Goal: Navigation & Orientation: Find specific page/section

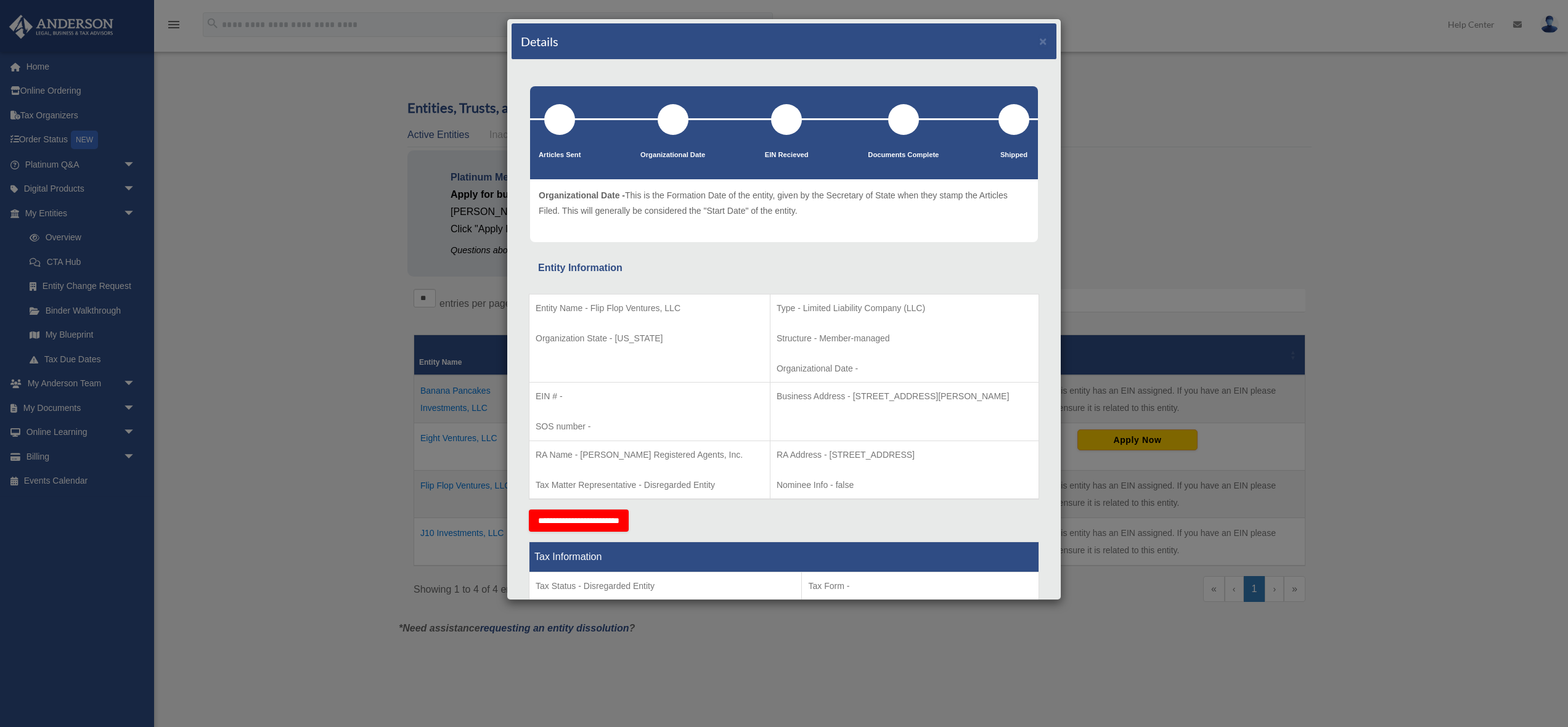
scroll to position [35, 0]
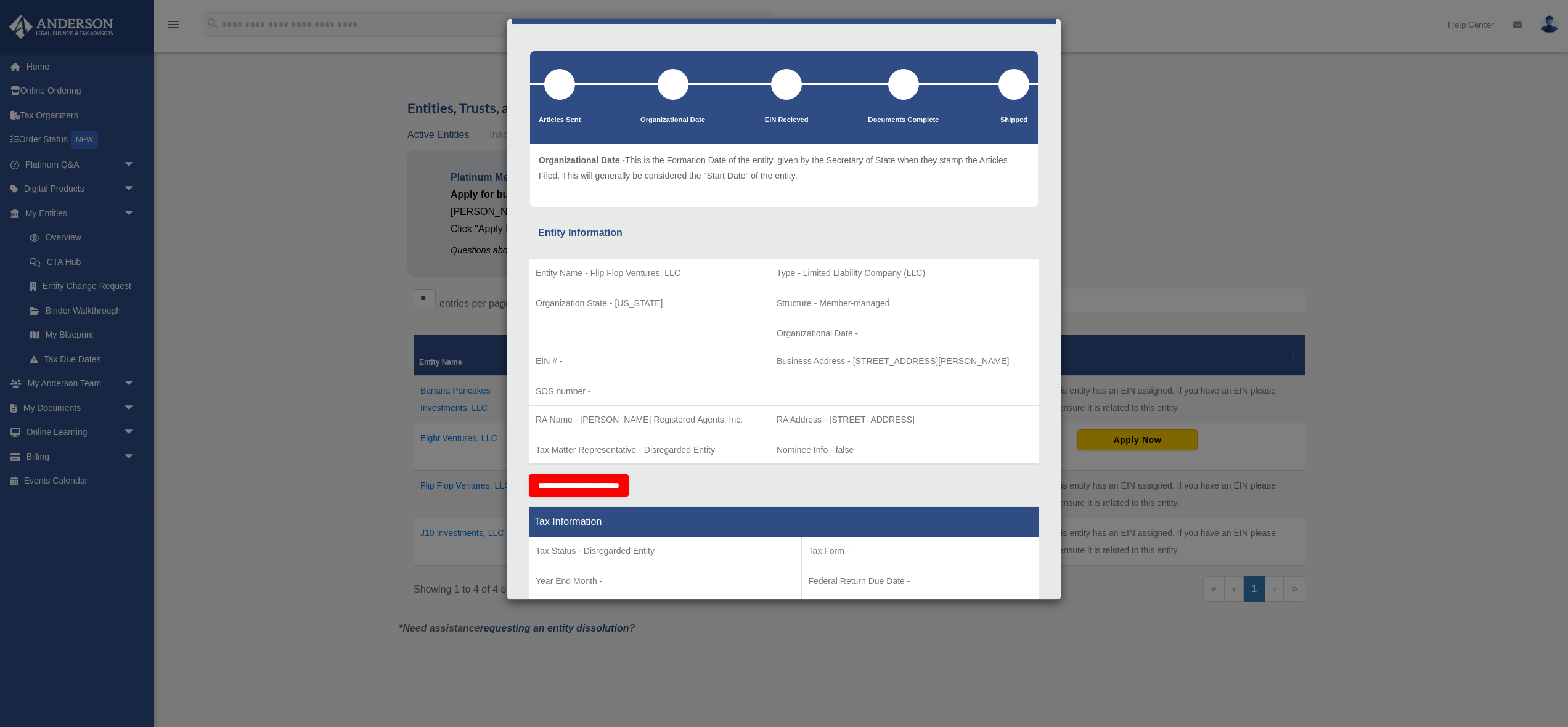
click at [311, 239] on div "Details × Articles Sent Organizational Date" at bounding box center [784, 363] width 1568 height 727
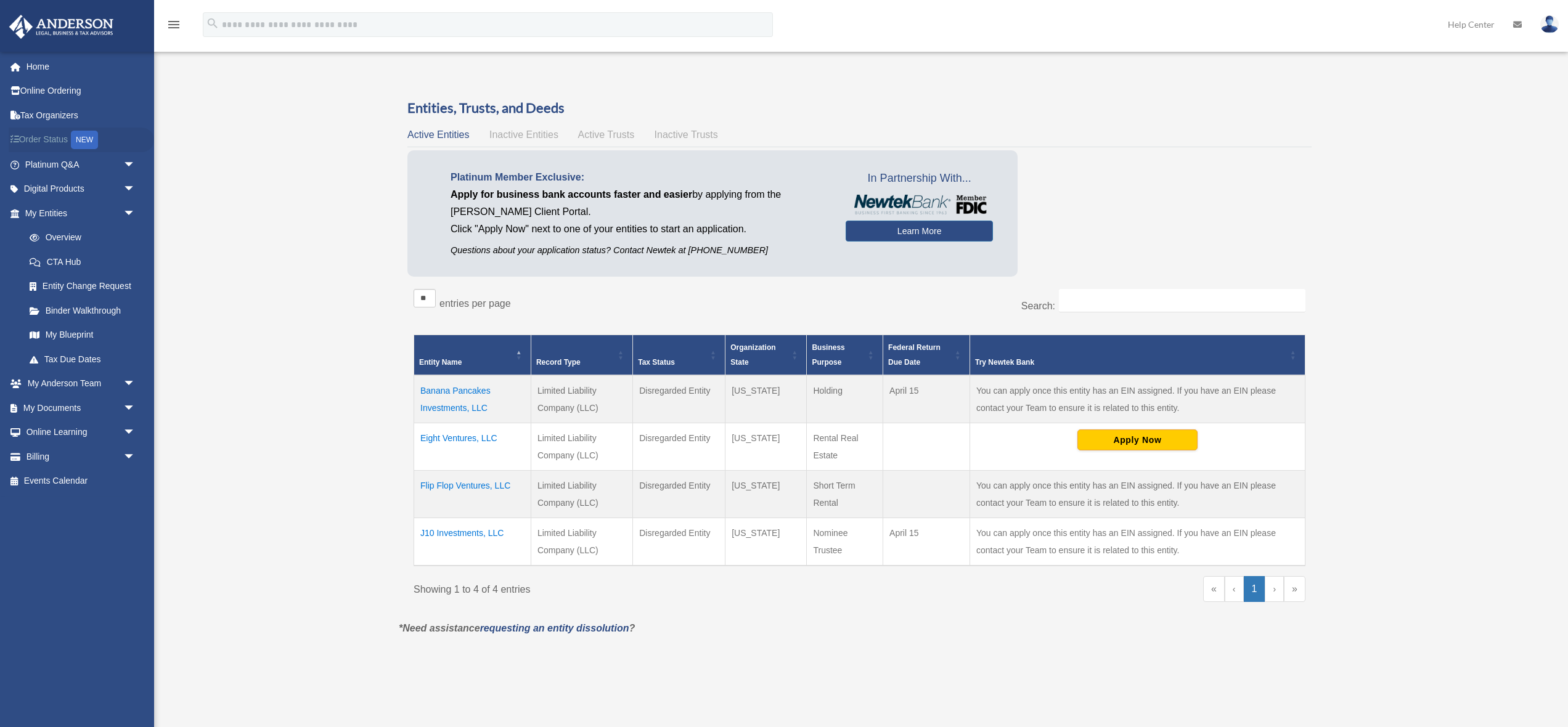
click at [55, 134] on link "Order Status NEW" at bounding box center [81, 140] width 145 height 25
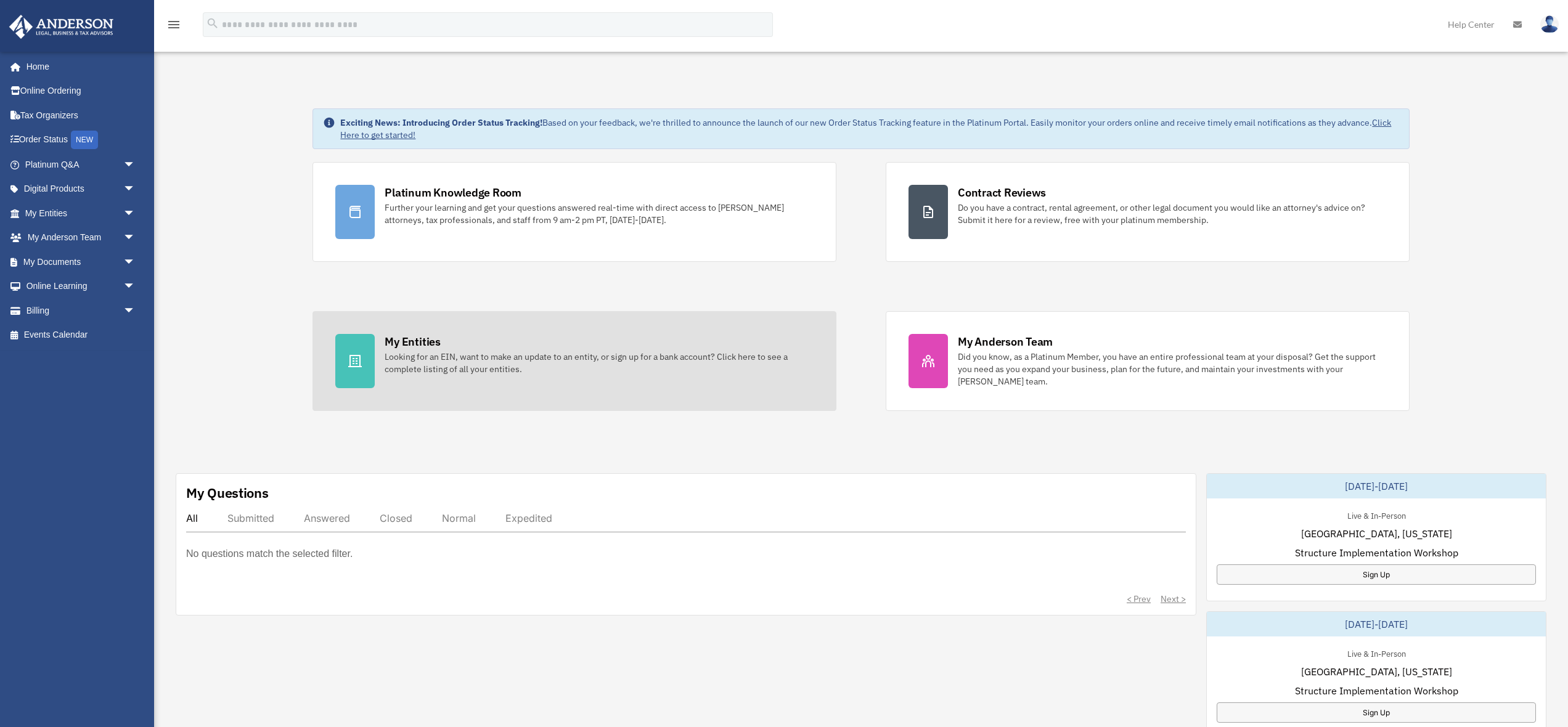
click at [471, 357] on div "Looking for an EIN, want to make an update to an entity, or sign up for a bank …" at bounding box center [599, 362] width 429 height 25
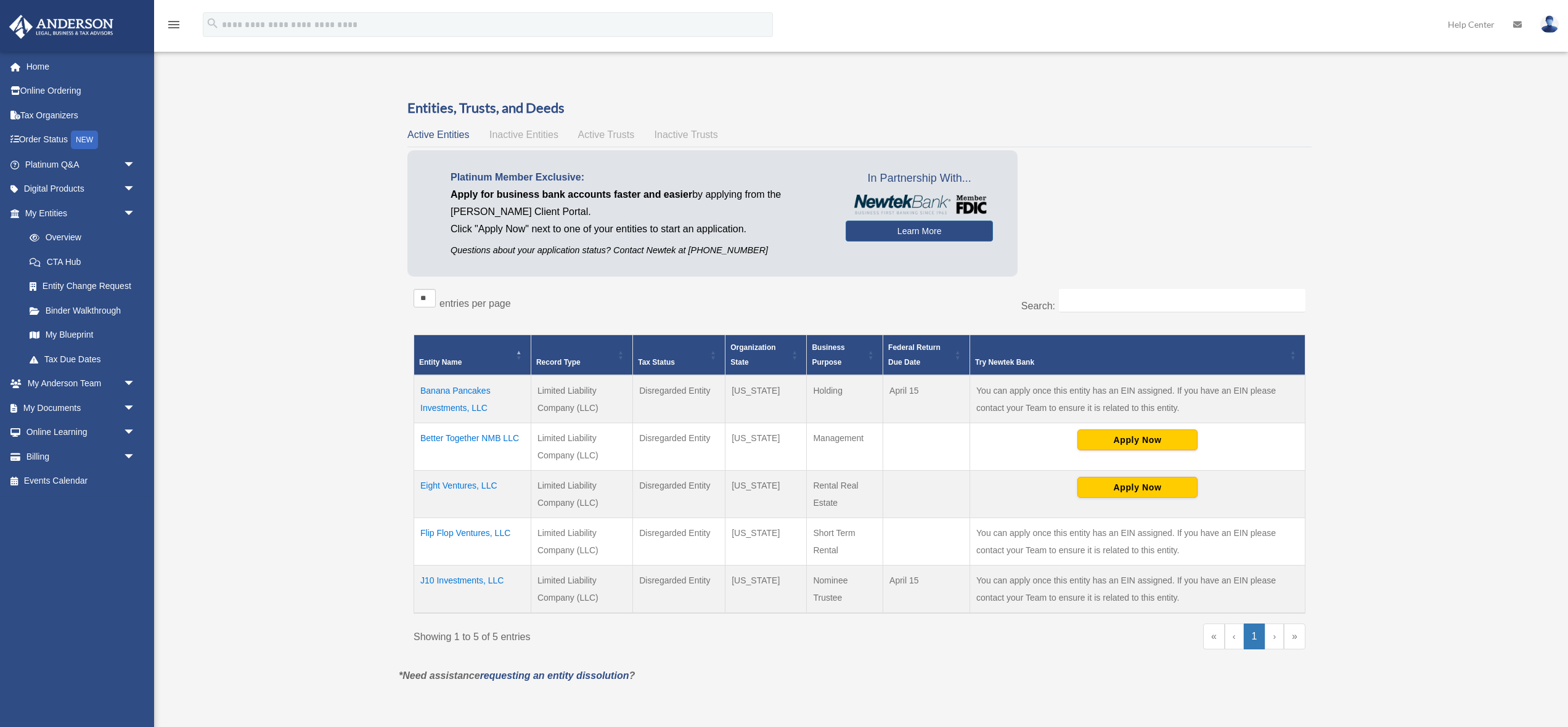
click at [1274, 638] on link "›" at bounding box center [1274, 637] width 19 height 26
click at [41, 67] on link "Home" at bounding box center [81, 66] width 145 height 25
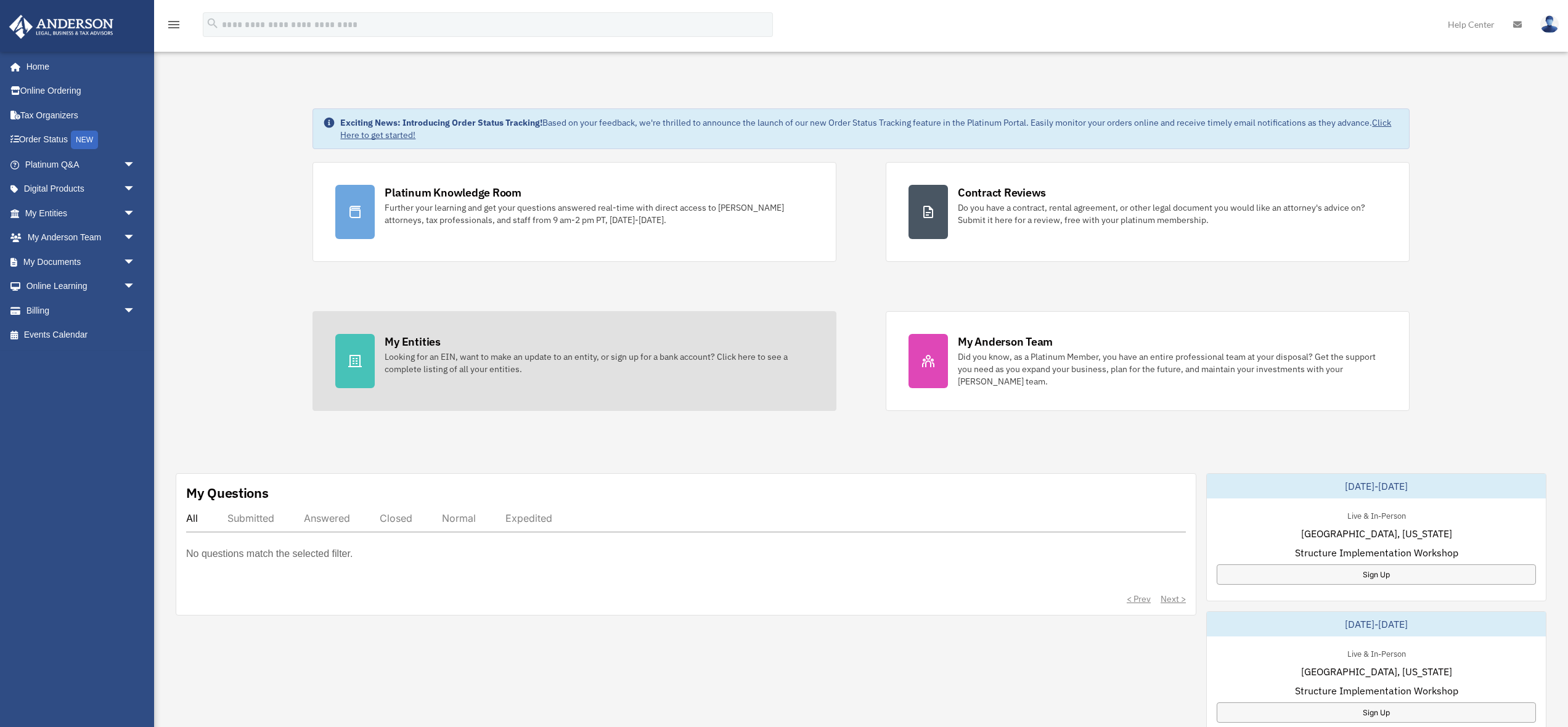
click at [456, 354] on div "Looking for an EIN, want to make an update to an entity, or sign up for a bank …" at bounding box center [599, 362] width 429 height 25
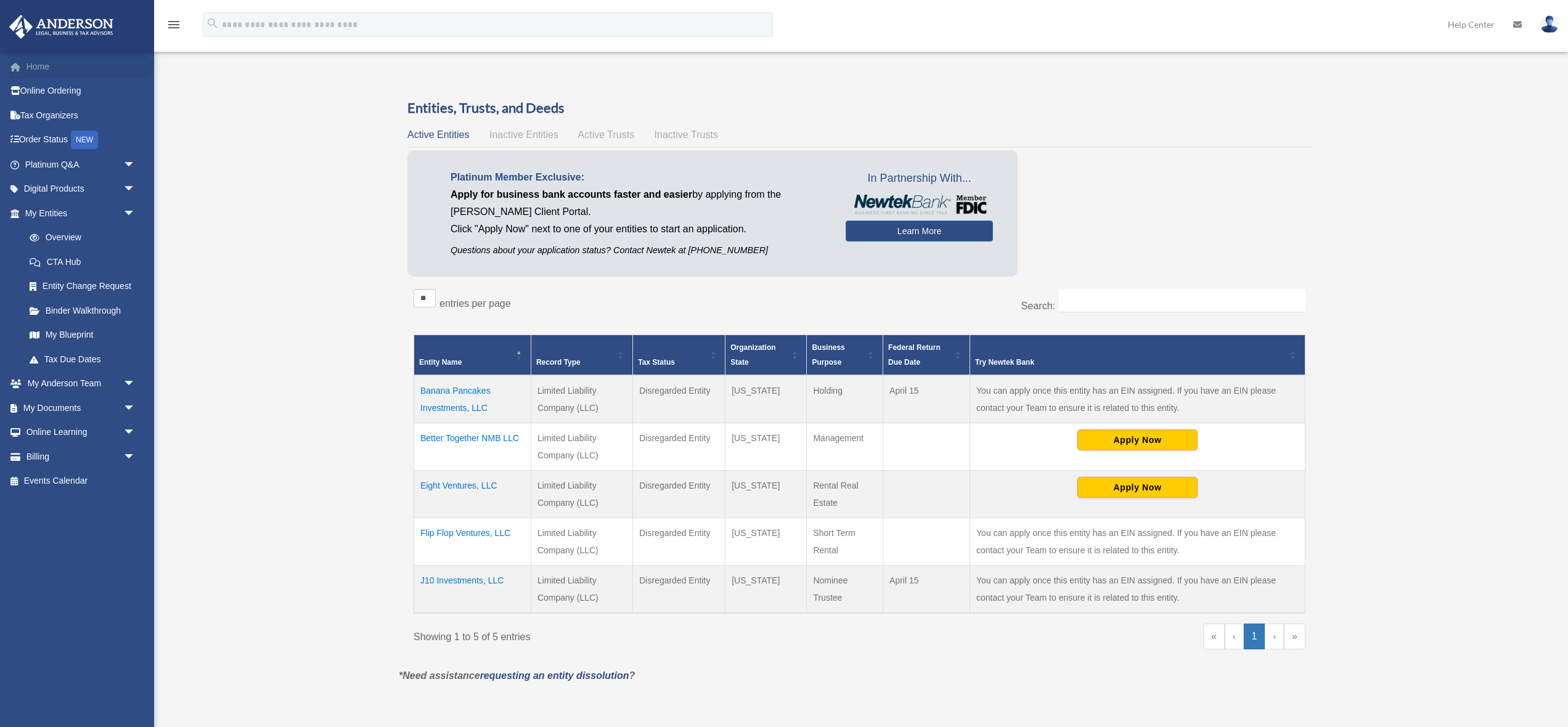
click at [32, 71] on link "Home" at bounding box center [81, 66] width 145 height 25
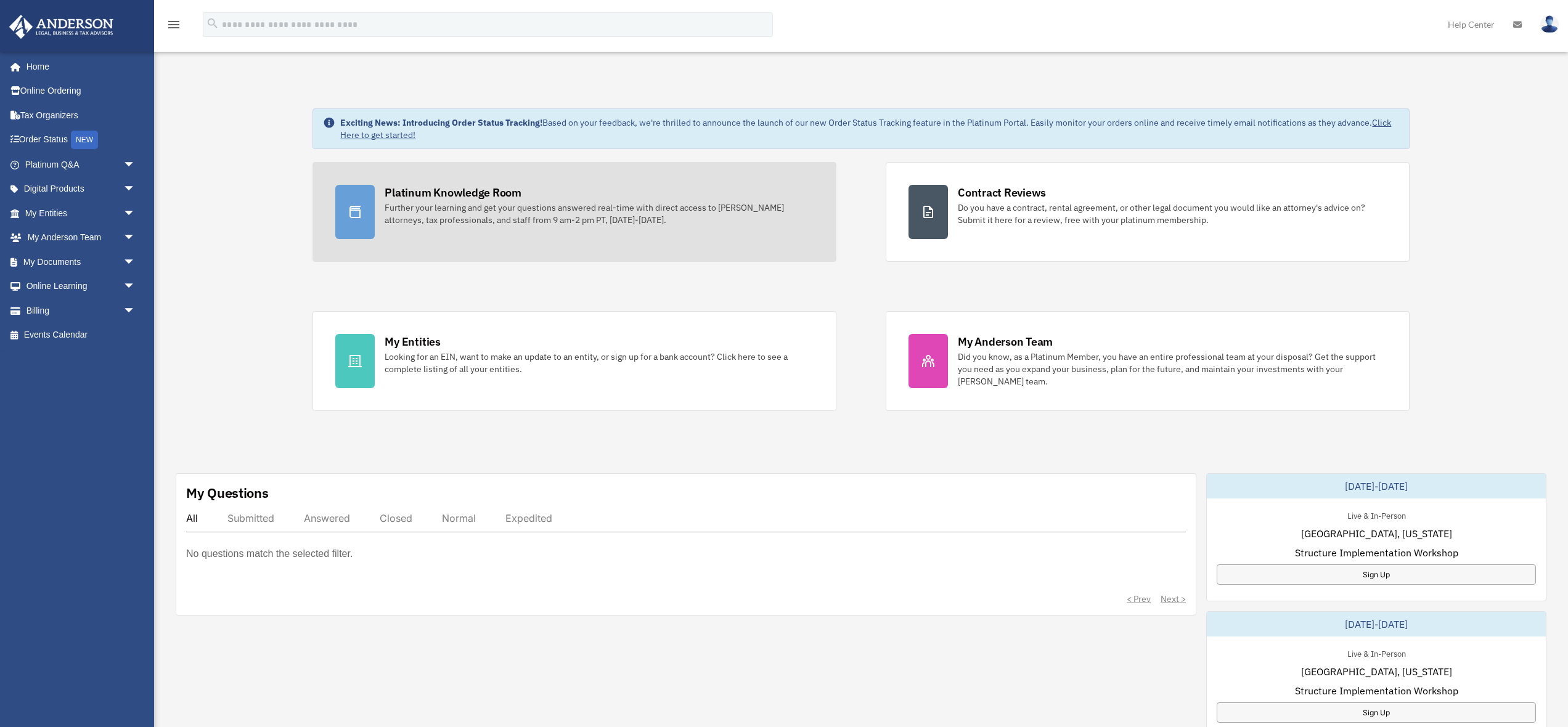
click at [479, 198] on div "Platinum Knowledge Room" at bounding box center [453, 192] width 137 height 16
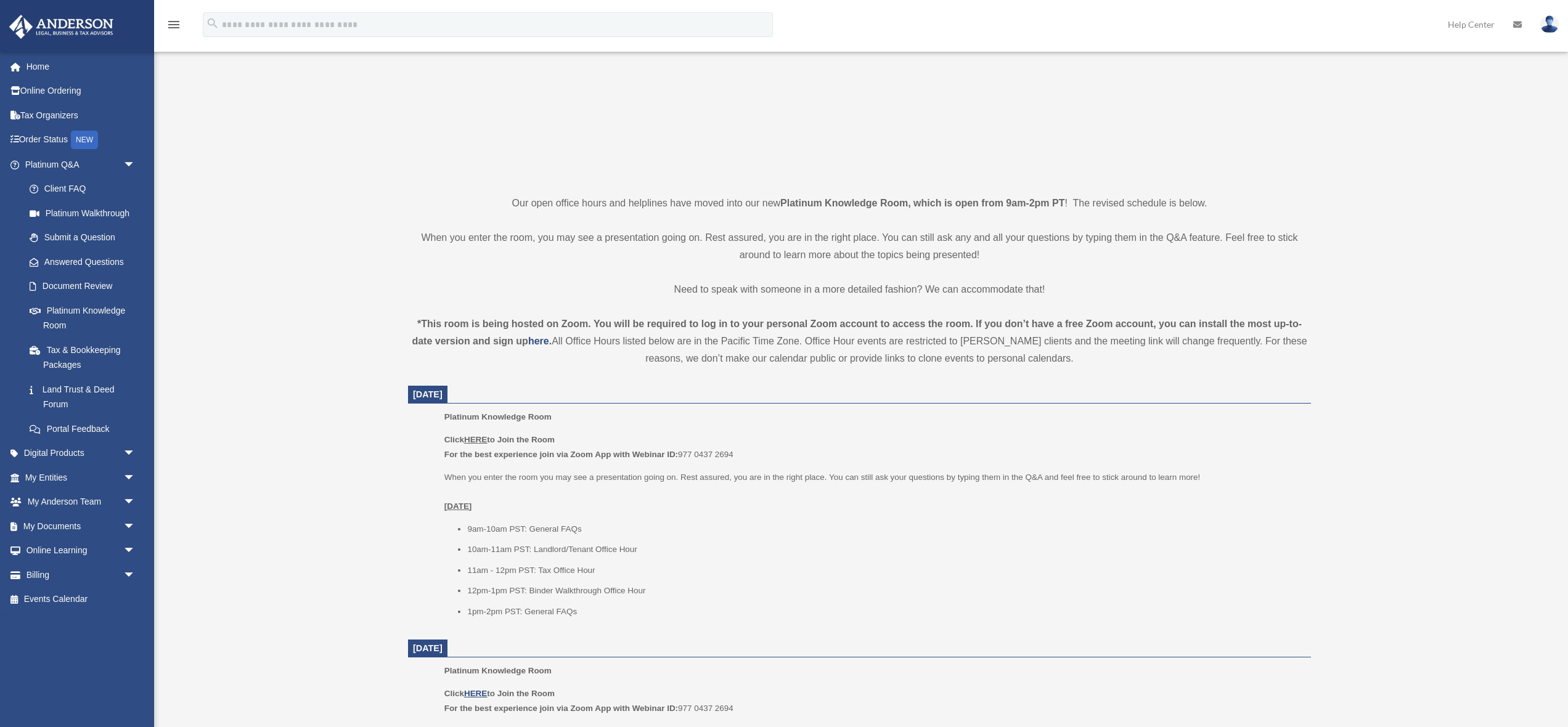
scroll to position [195, 0]
